Goal: Information Seeking & Learning: Learn about a topic

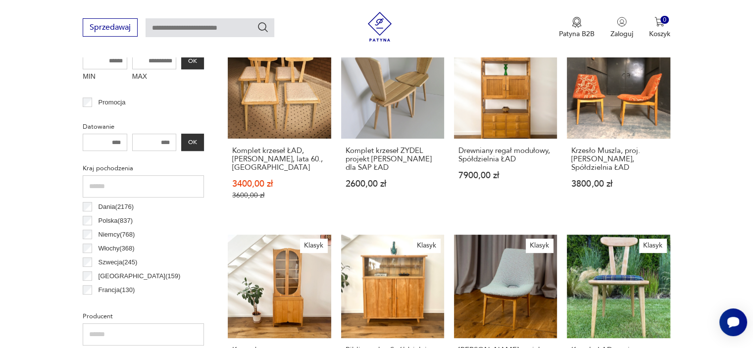
scroll to position [460, 0]
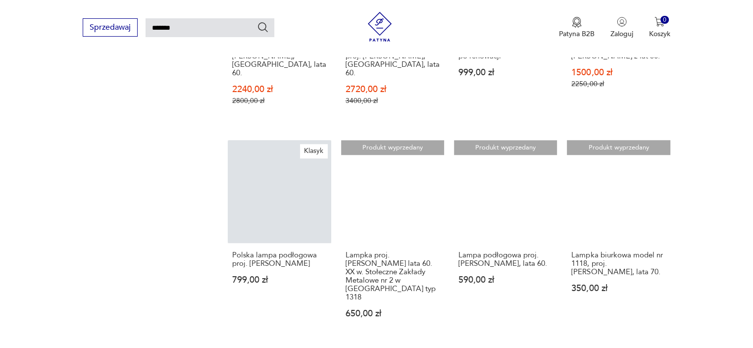
scroll to position [787, 0]
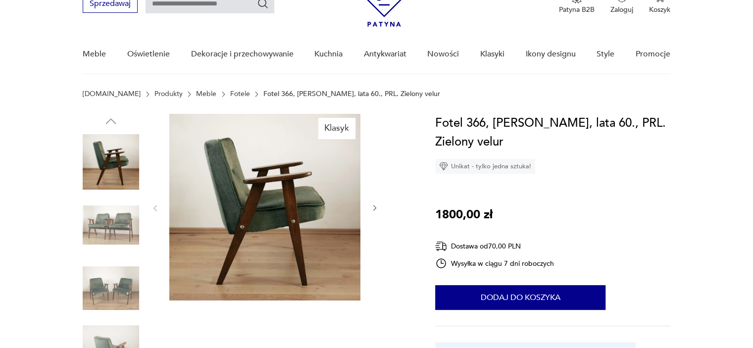
click at [131, 277] on img at bounding box center [111, 288] width 56 height 56
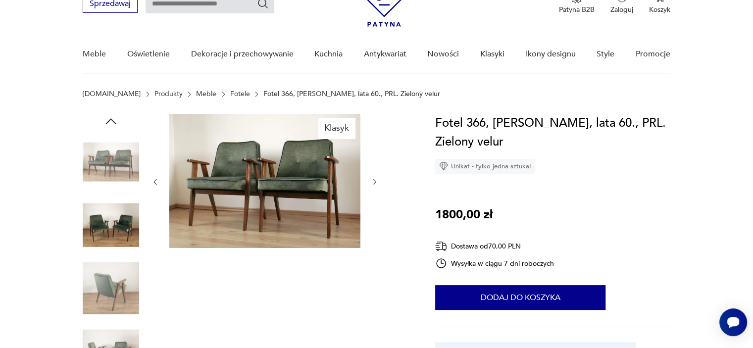
click at [116, 293] on img at bounding box center [111, 288] width 56 height 56
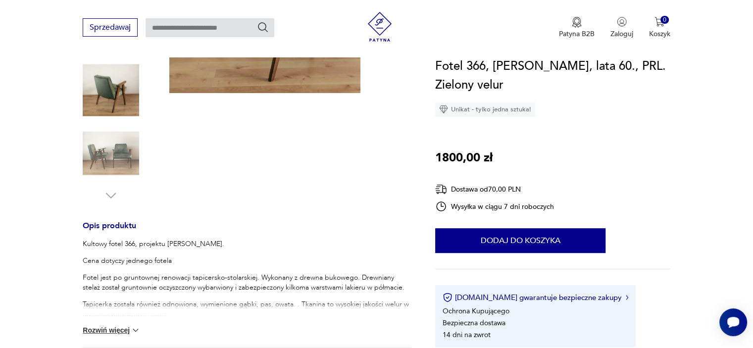
click at [112, 165] on img at bounding box center [111, 153] width 56 height 56
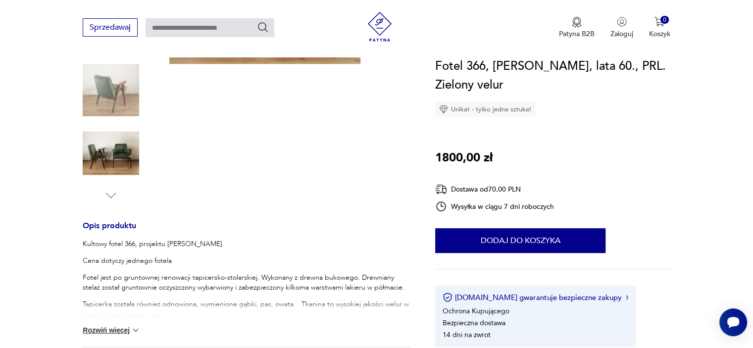
scroll to position [233, 0]
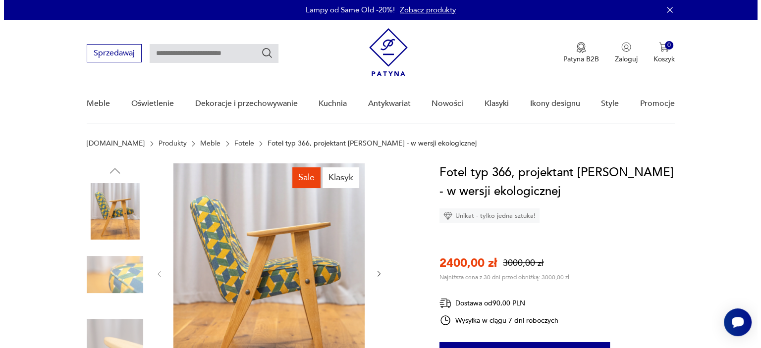
scroll to position [99, 0]
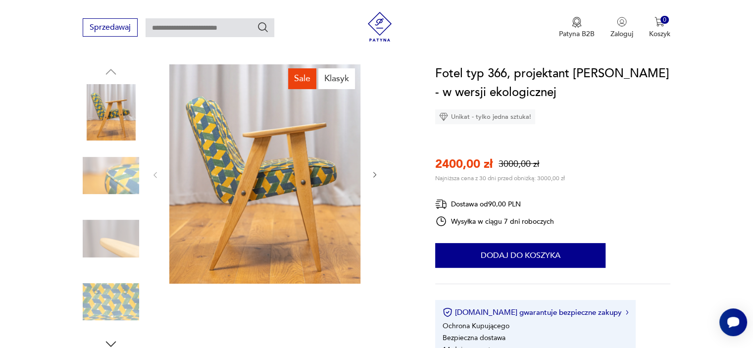
click at [226, 190] on img at bounding box center [264, 173] width 191 height 219
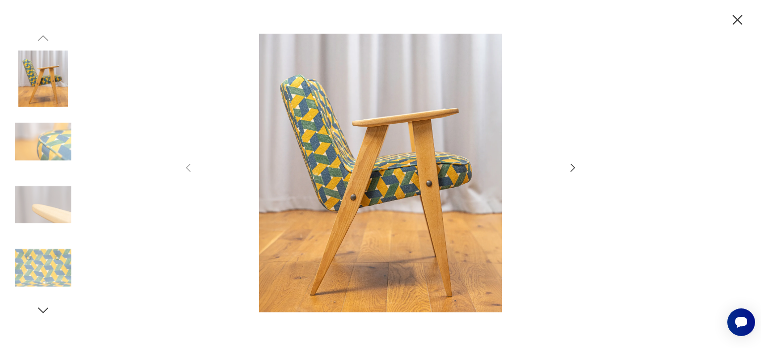
click at [30, 141] on img at bounding box center [43, 141] width 56 height 56
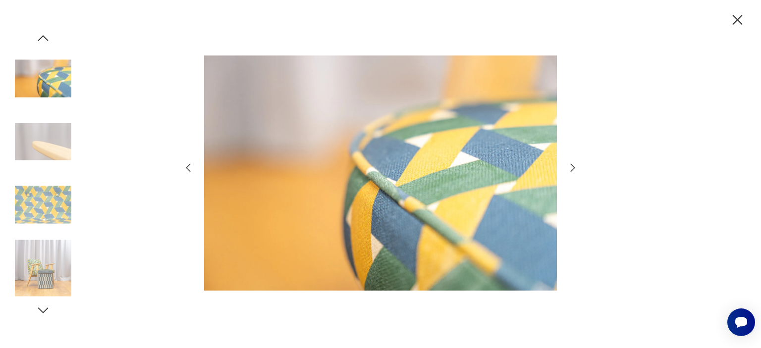
click at [52, 204] on img at bounding box center [43, 205] width 56 height 56
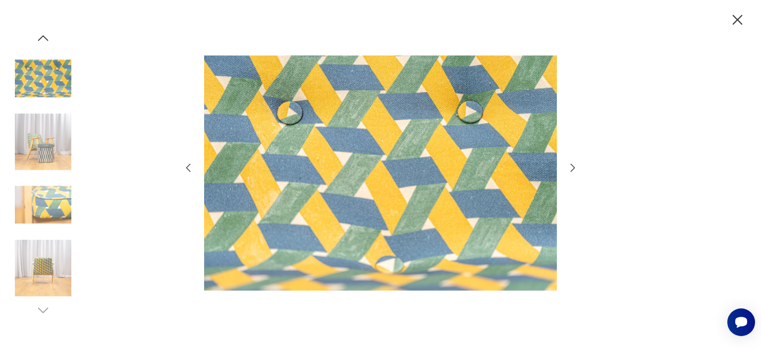
click at [52, 283] on img at bounding box center [43, 268] width 56 height 56
